Goal: Navigation & Orientation: Find specific page/section

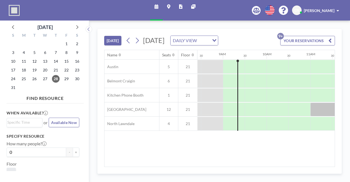
scroll to position [0, 372]
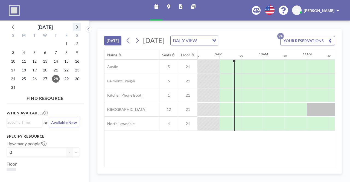
click at [78, 27] on icon at bounding box center [76, 26] width 7 height 7
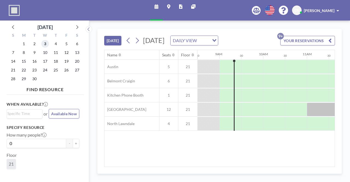
click at [46, 45] on span "3" at bounding box center [45, 44] width 8 height 8
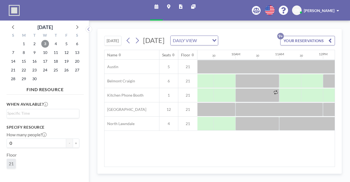
scroll to position [0, 380]
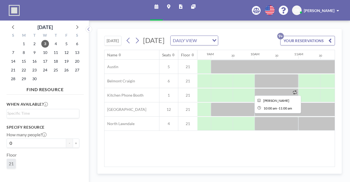
click at [264, 88] on div at bounding box center [277, 81] width 44 height 14
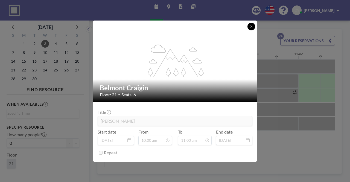
click at [252, 30] on button at bounding box center [251, 27] width 8 height 8
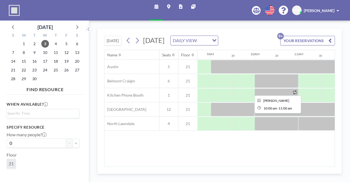
click at [261, 85] on div at bounding box center [277, 81] width 44 height 14
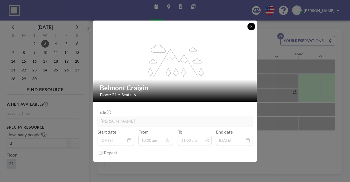
click at [252, 26] on icon at bounding box center [251, 26] width 3 height 3
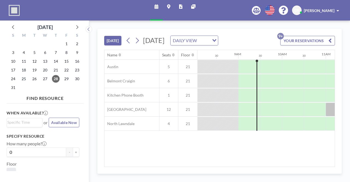
scroll to position [0, 372]
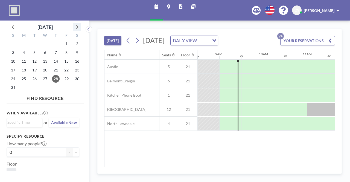
click at [74, 28] on icon at bounding box center [76, 26] width 7 height 7
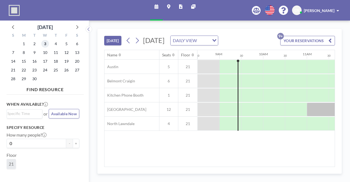
click at [46, 43] on span "3" at bounding box center [45, 44] width 8 height 8
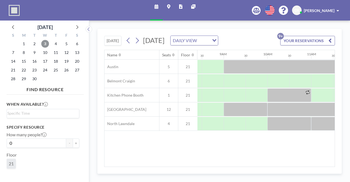
scroll to position [0, 389]
